Goal: Information Seeking & Learning: Learn about a topic

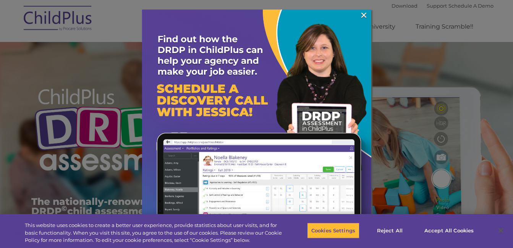
click at [131, 21] on div at bounding box center [256, 124] width 513 height 248
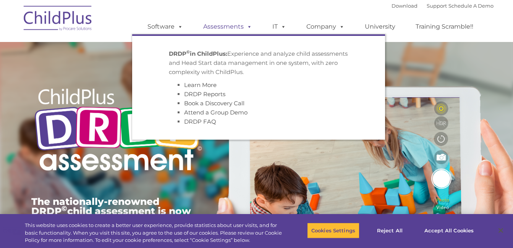
click at [218, 25] on link "Assessments" at bounding box center [228, 26] width 64 height 15
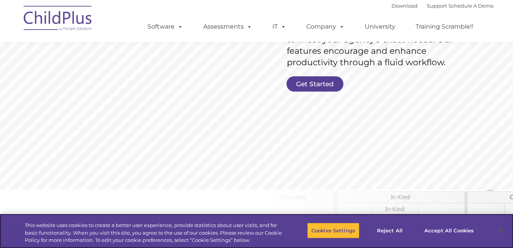
scroll to position [178, 0]
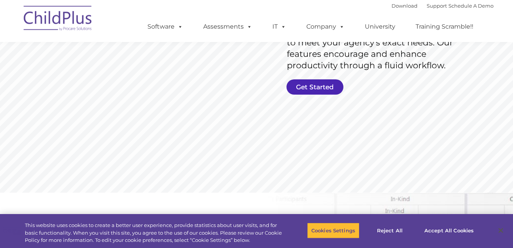
click at [300, 88] on link "Get Started" at bounding box center [315, 87] width 57 height 15
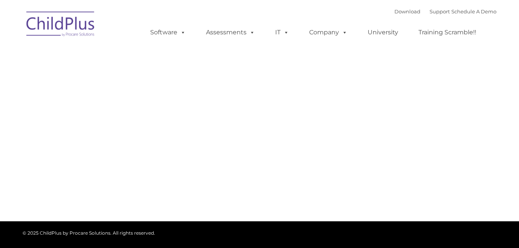
type input ""
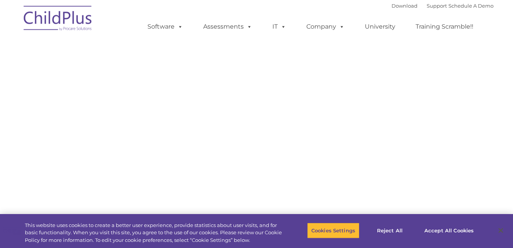
select select "MEDIUM"
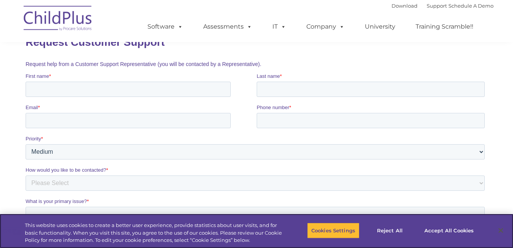
scroll to position [111, 0]
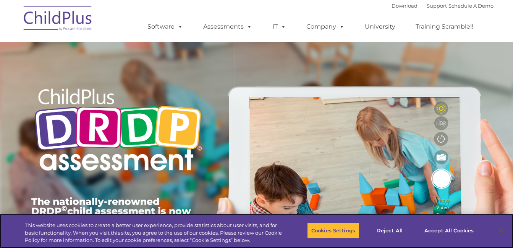
drag, startPoint x: 156, startPoint y: 72, endPoint x: 191, endPoint y: 43, distance: 45.9
click at [191, 43] on div at bounding box center [118, 59] width 174 height 38
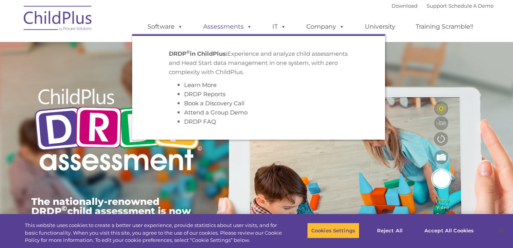
click at [219, 25] on link "Assessments" at bounding box center [228, 26] width 64 height 15
click at [424, 92] on div "The nationally-renowned DRDP © child assessment is now available in ChildPlus. …" at bounding box center [257, 176] width 462 height 273
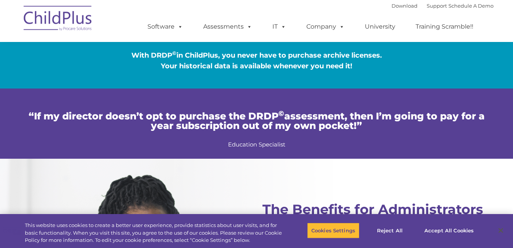
scroll to position [1348, 0]
